Goal: Task Accomplishment & Management: Manage account settings

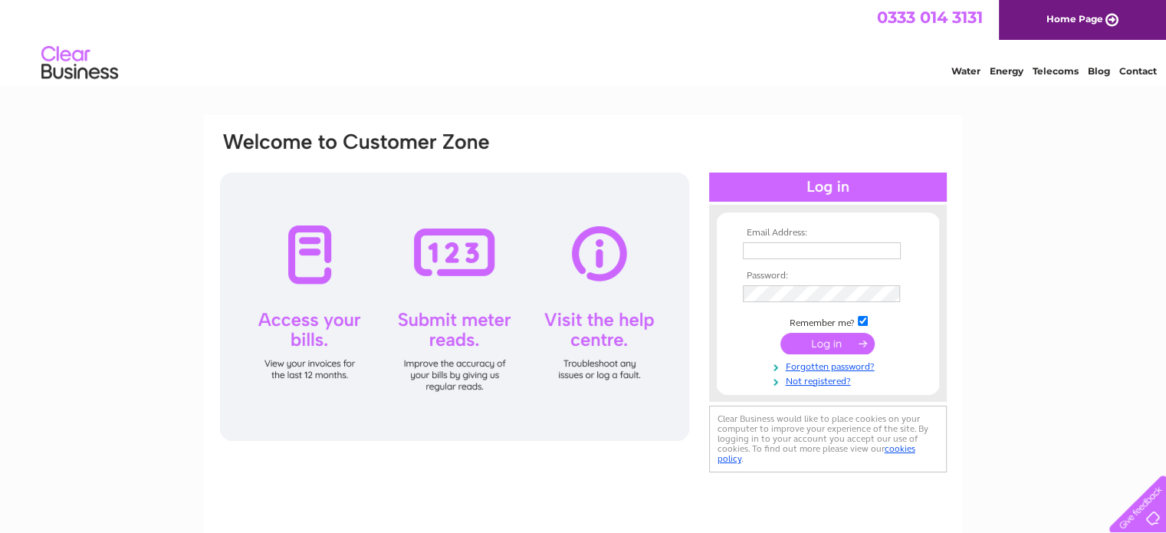
type input "laurengreenley22@gmail.com"
click at [822, 346] on input "submit" at bounding box center [827, 343] width 94 height 21
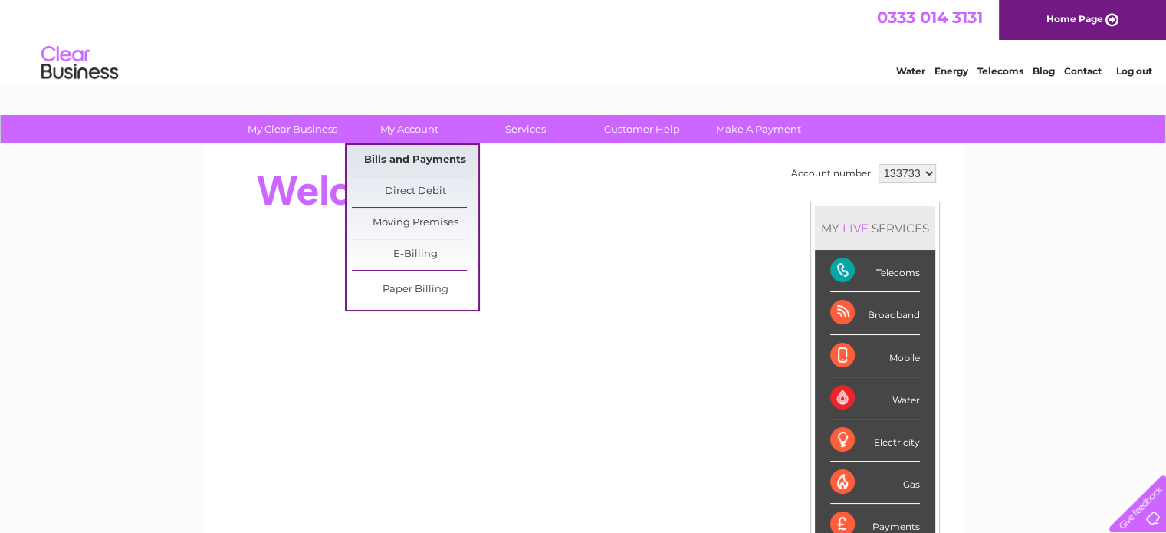
click at [414, 154] on link "Bills and Payments" at bounding box center [415, 160] width 126 height 31
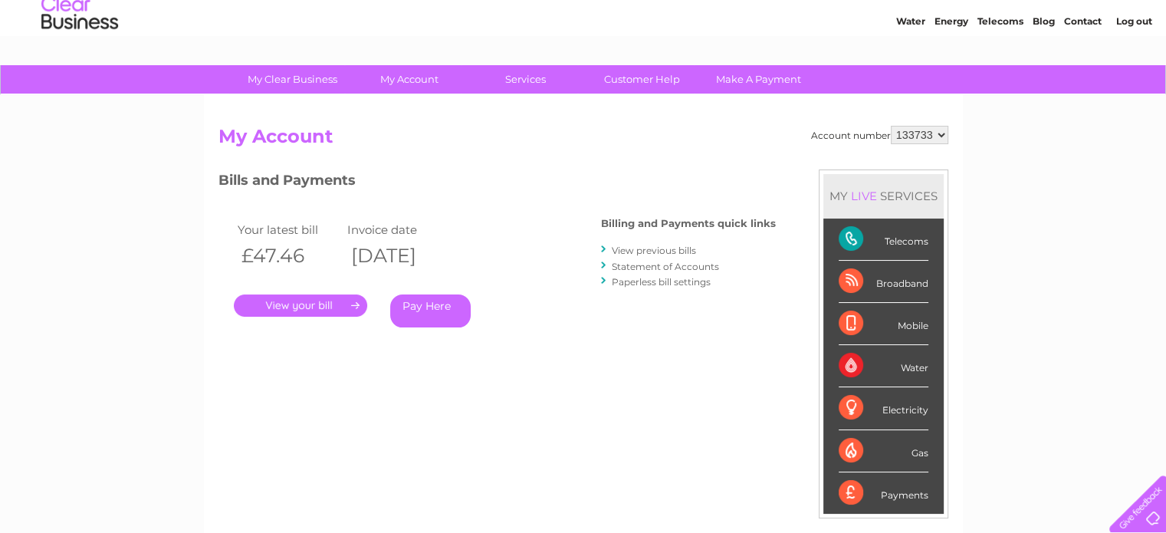
scroll to position [77, 0]
